Goal: Browse casually

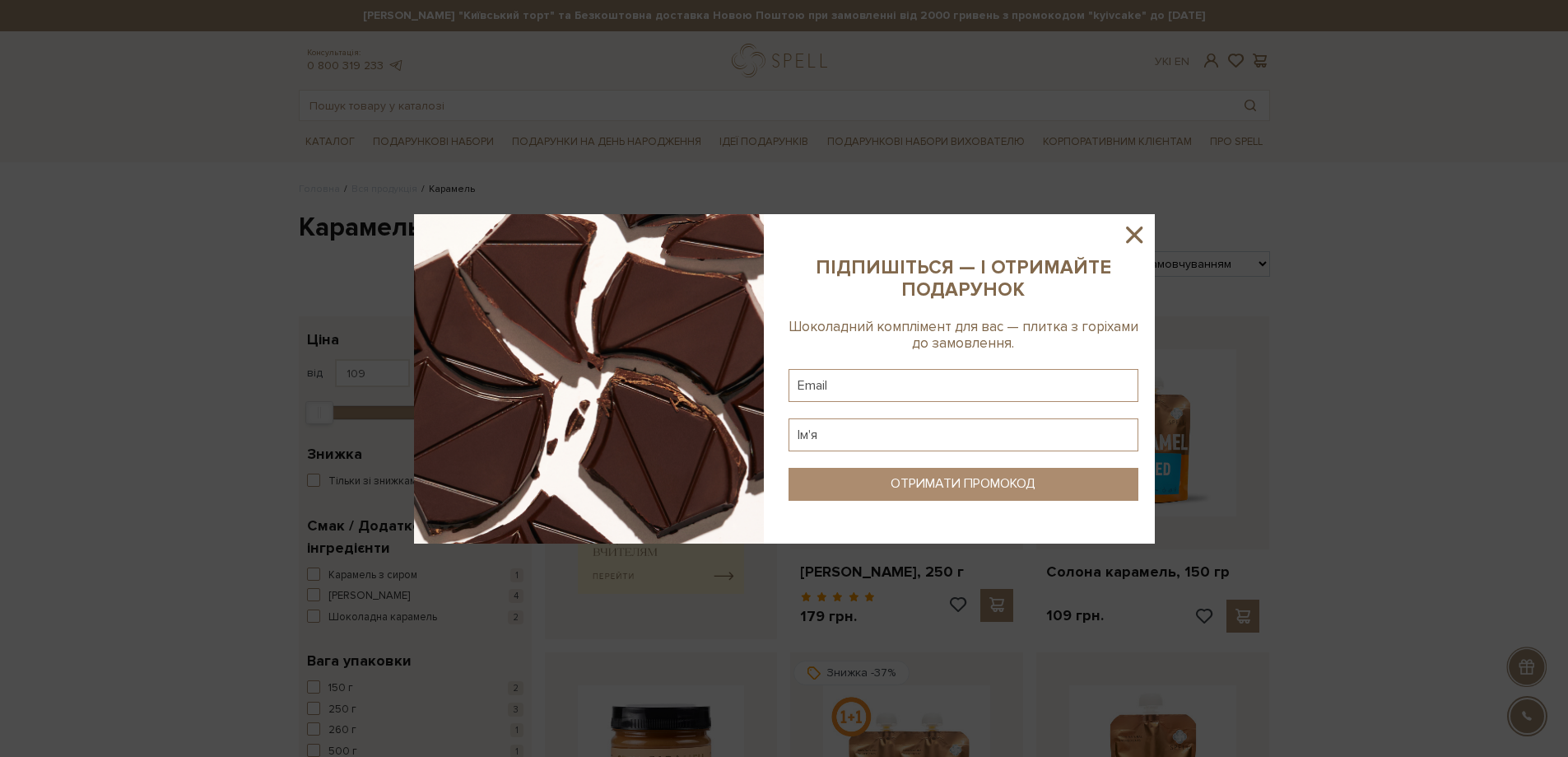
click at [1131, 235] on icon at bounding box center [1134, 234] width 28 height 28
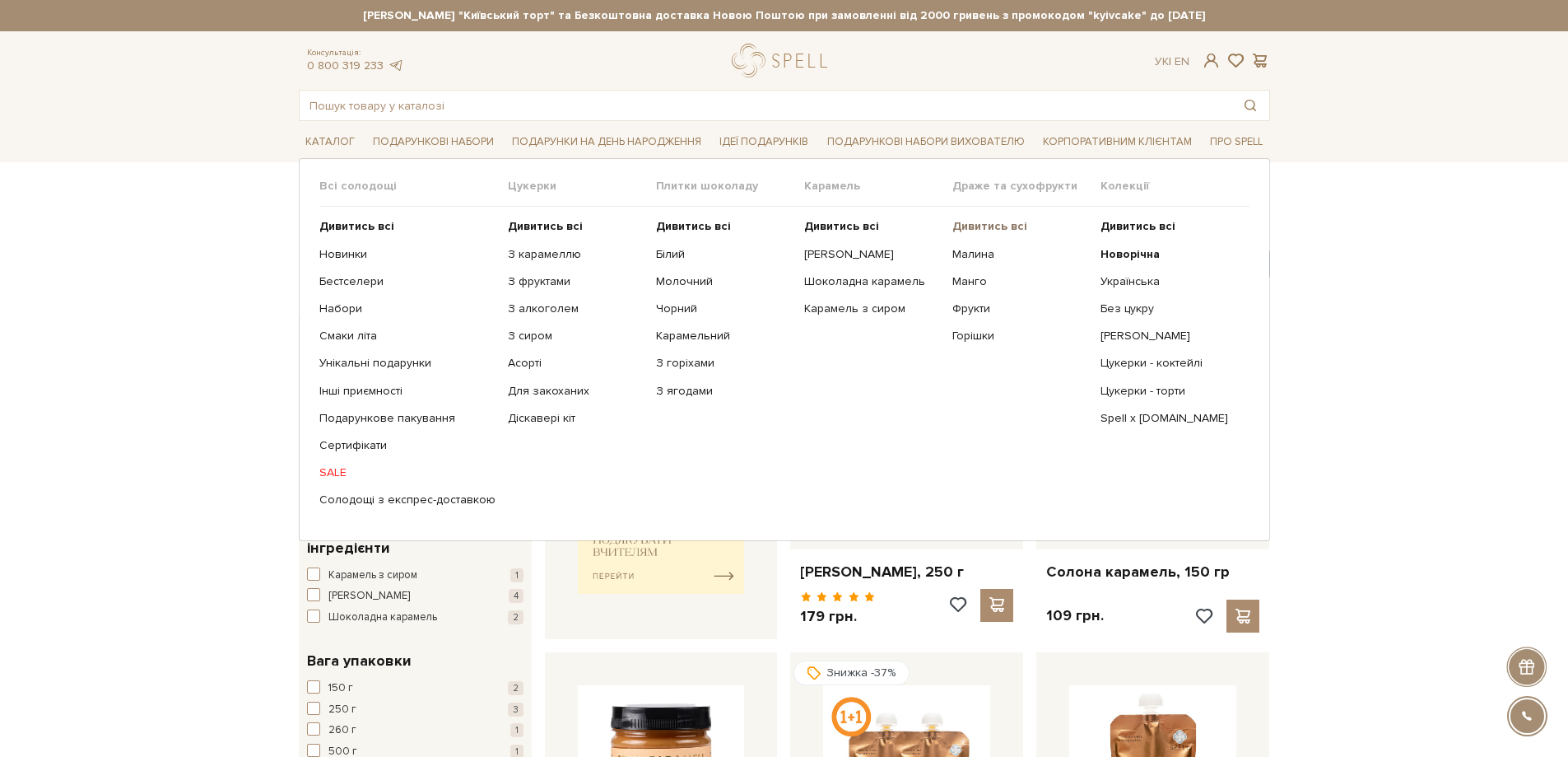
click at [986, 226] on b "Дивитись всі" at bounding box center [989, 225] width 75 height 14
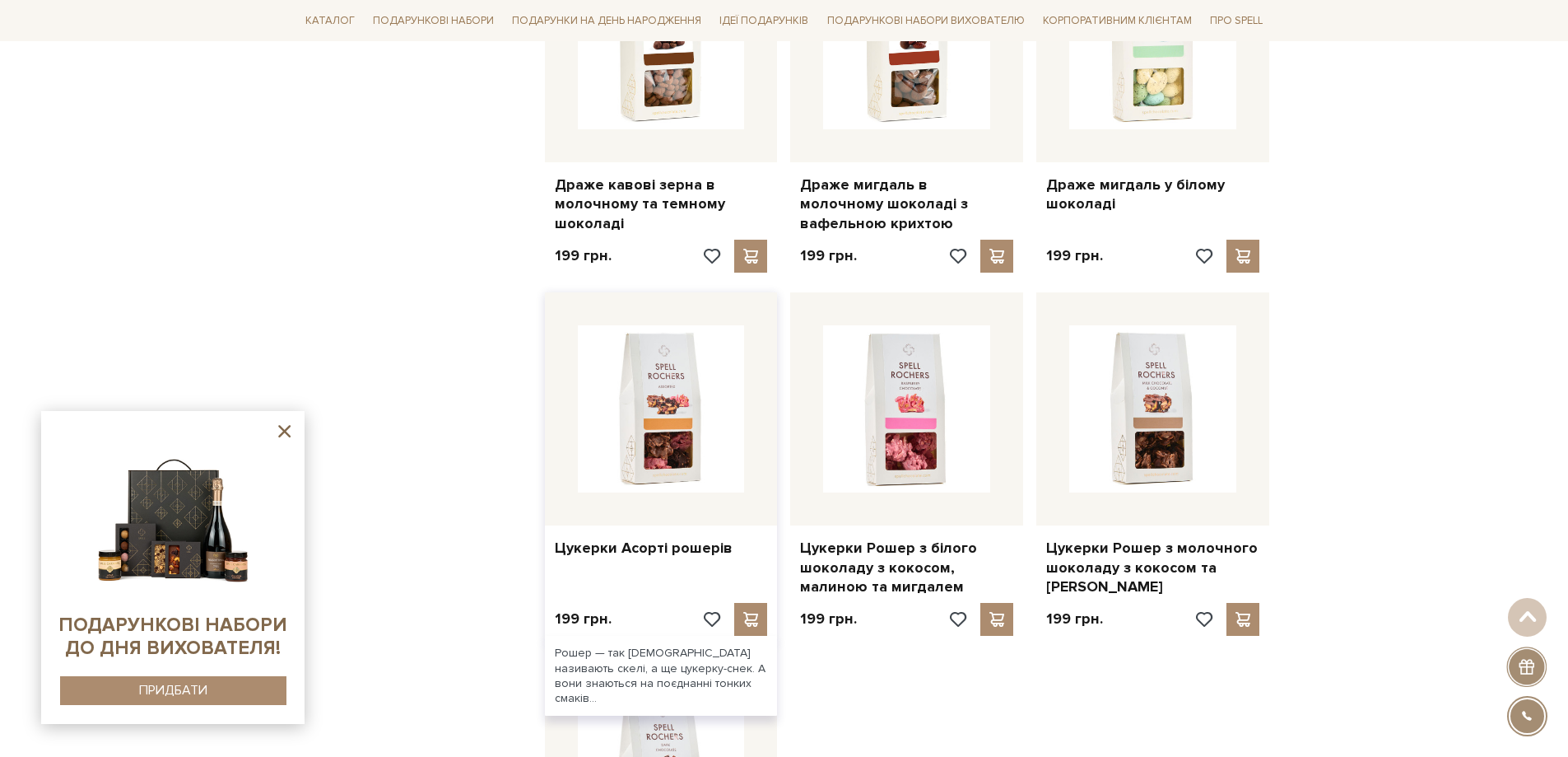
scroll to position [1811, 0]
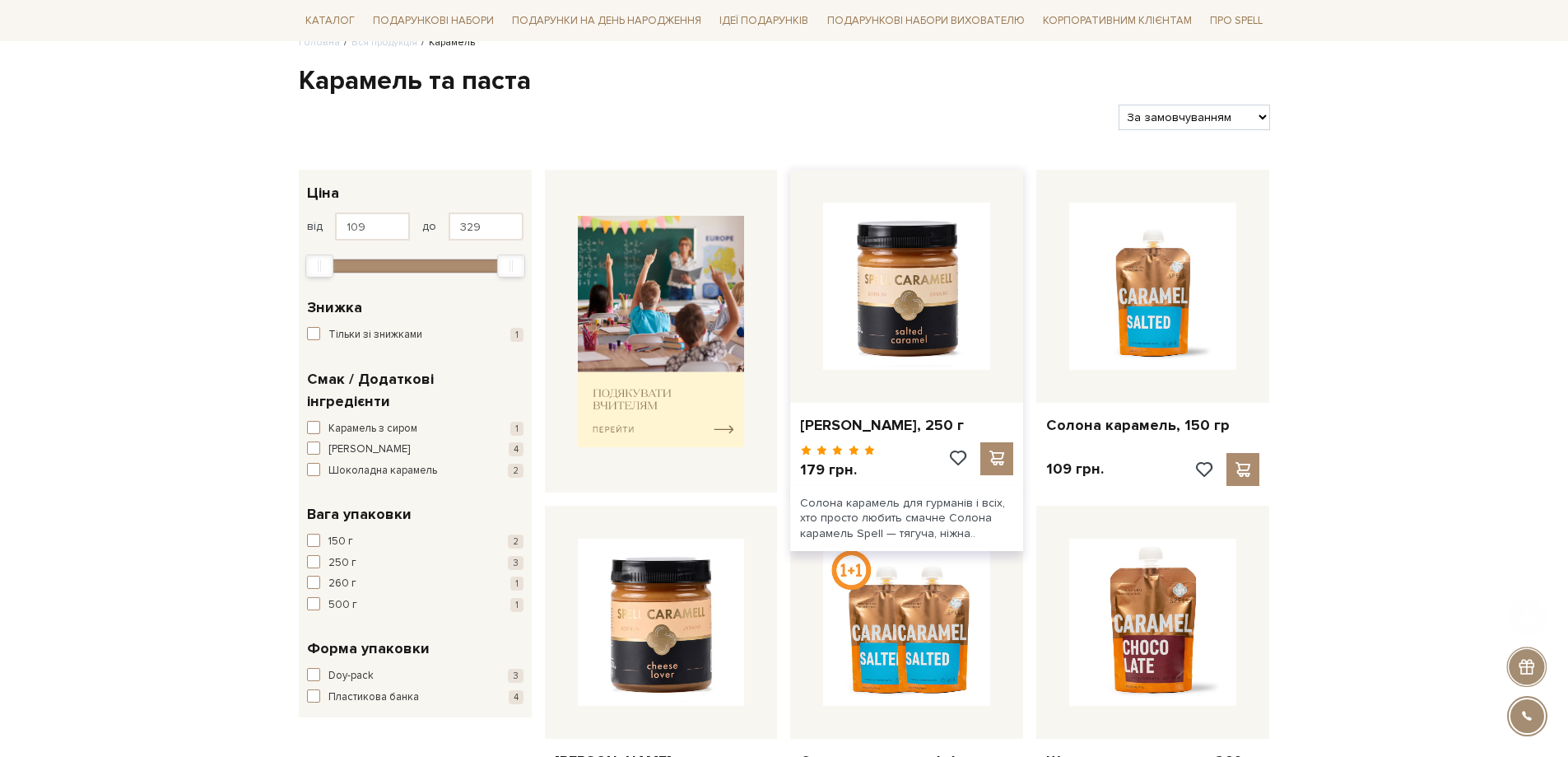
scroll to position [412, 0]
